Goal: Information Seeking & Learning: Learn about a topic

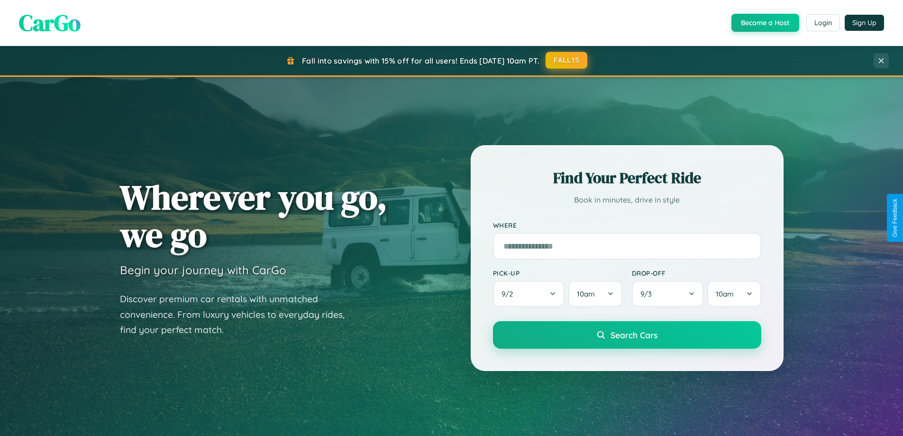
click at [567, 60] on button "FALL15" at bounding box center [567, 60] width 42 height 17
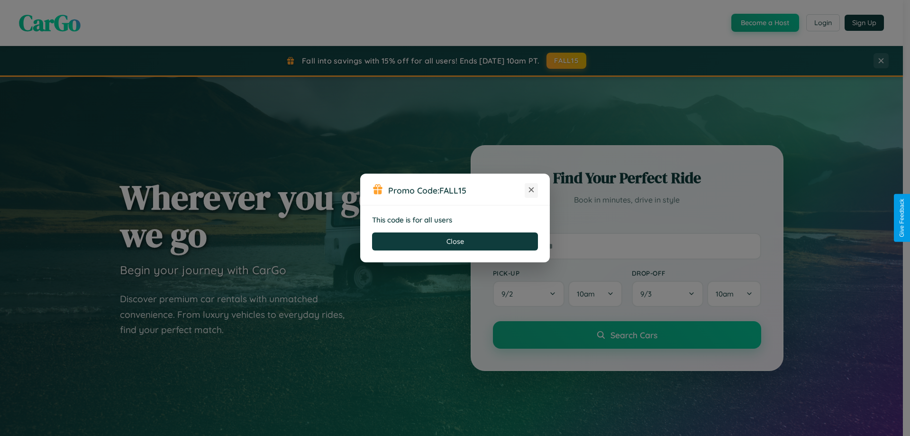
click at [532, 190] on icon at bounding box center [531, 189] width 9 height 9
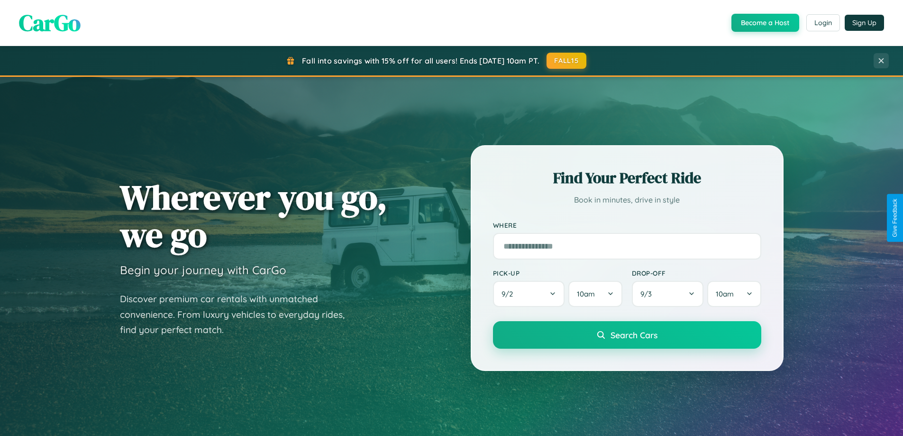
scroll to position [1825, 0]
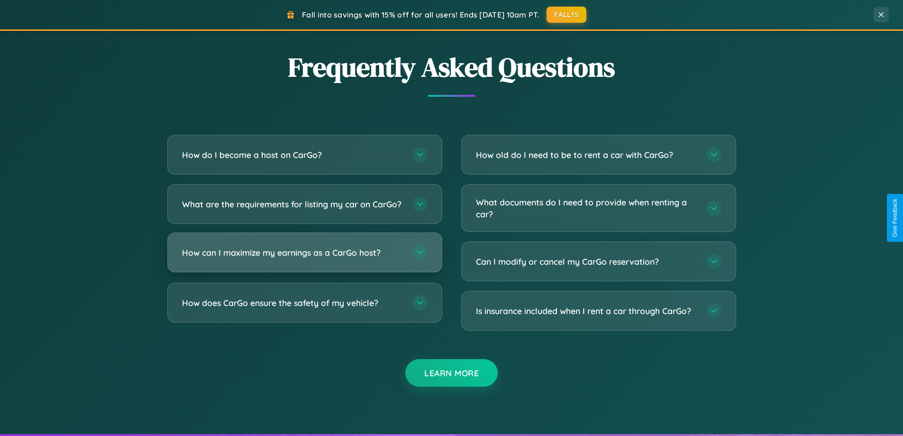
click at [304, 258] on h3 "How can I maximize my earnings as a CarGo host?" at bounding box center [292, 253] width 221 height 12
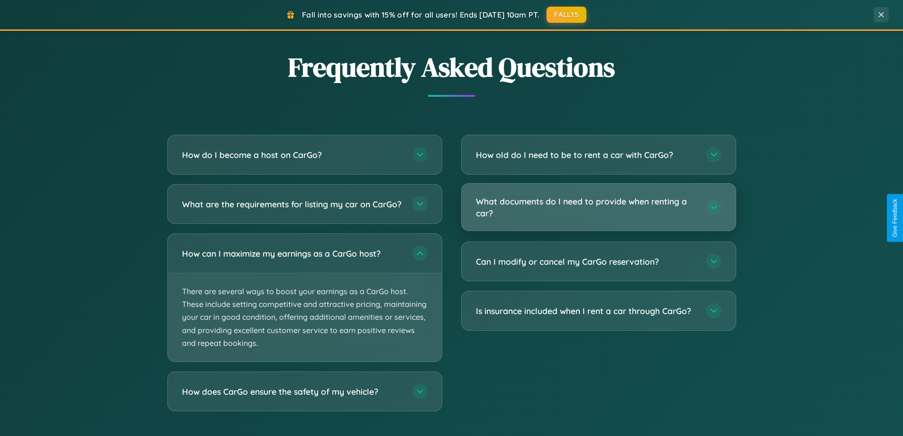
click at [598, 207] on h3 "What documents do I need to provide when renting a car?" at bounding box center [586, 206] width 221 height 23
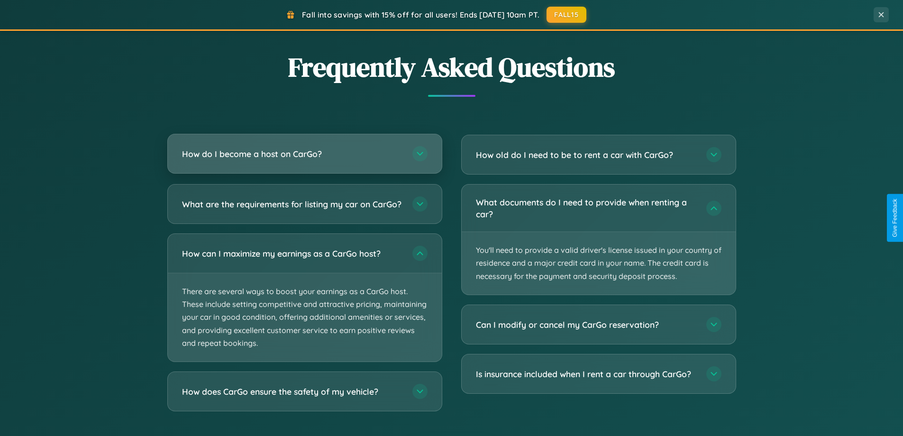
click at [304, 154] on h3 "How do I become a host on CarGo?" at bounding box center [292, 154] width 221 height 12
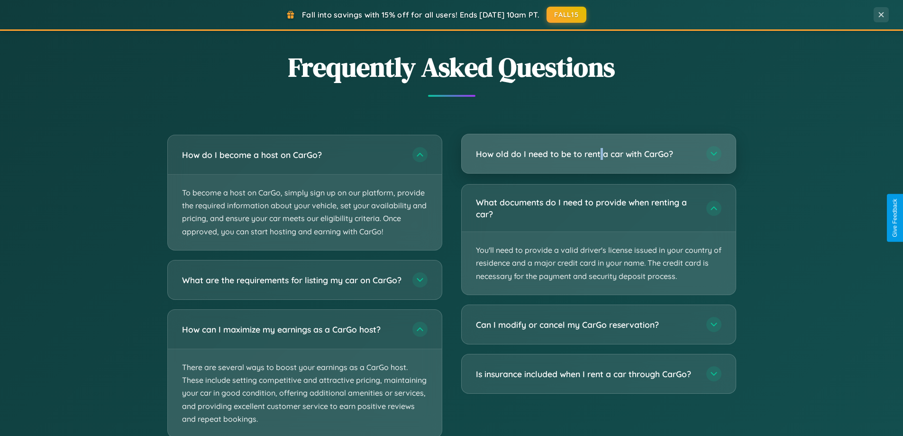
click at [598, 155] on h3 "How old do I need to be to rent a car with CarGo?" at bounding box center [586, 154] width 221 height 12
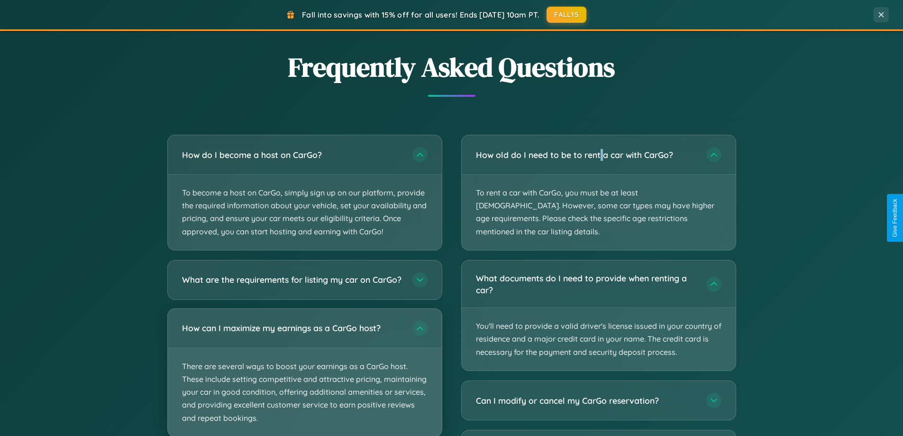
click at [304, 377] on p "There are several ways to boost your earnings as a CarGo host. These include se…" at bounding box center [305, 392] width 274 height 88
